Goal: Book appointment/travel/reservation

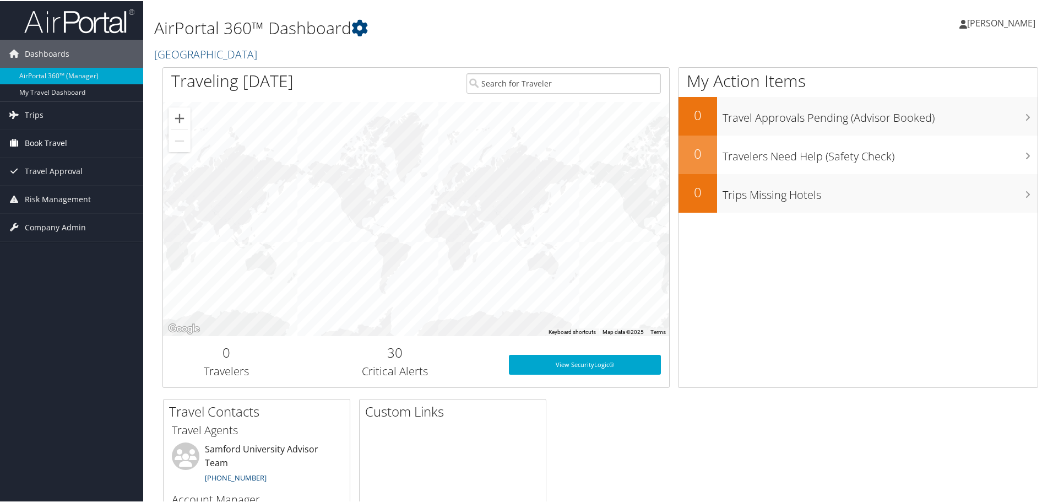
click at [72, 136] on link "Book Travel" at bounding box center [71, 142] width 143 height 28
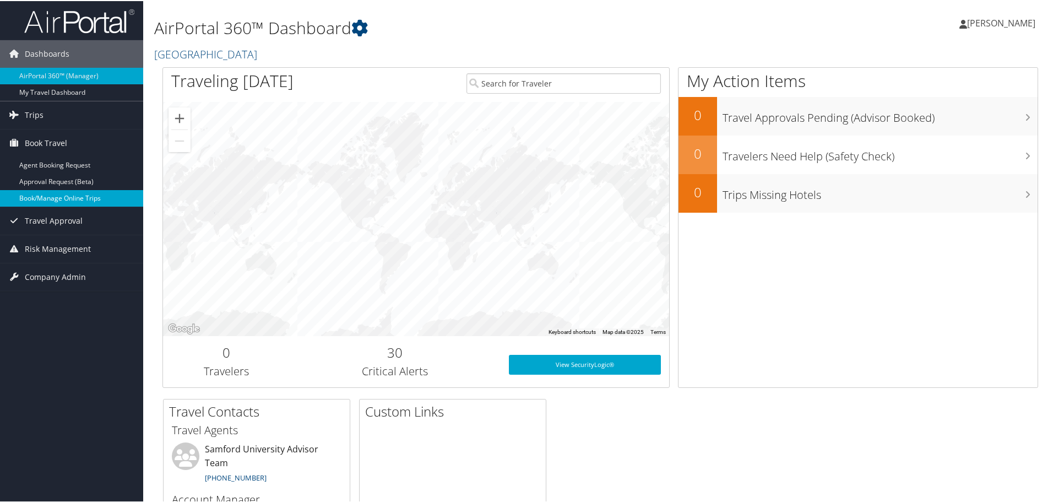
click at [67, 191] on link "Book/Manage Online Trips" at bounding box center [71, 197] width 143 height 17
